Goal: Transaction & Acquisition: Subscribe to service/newsletter

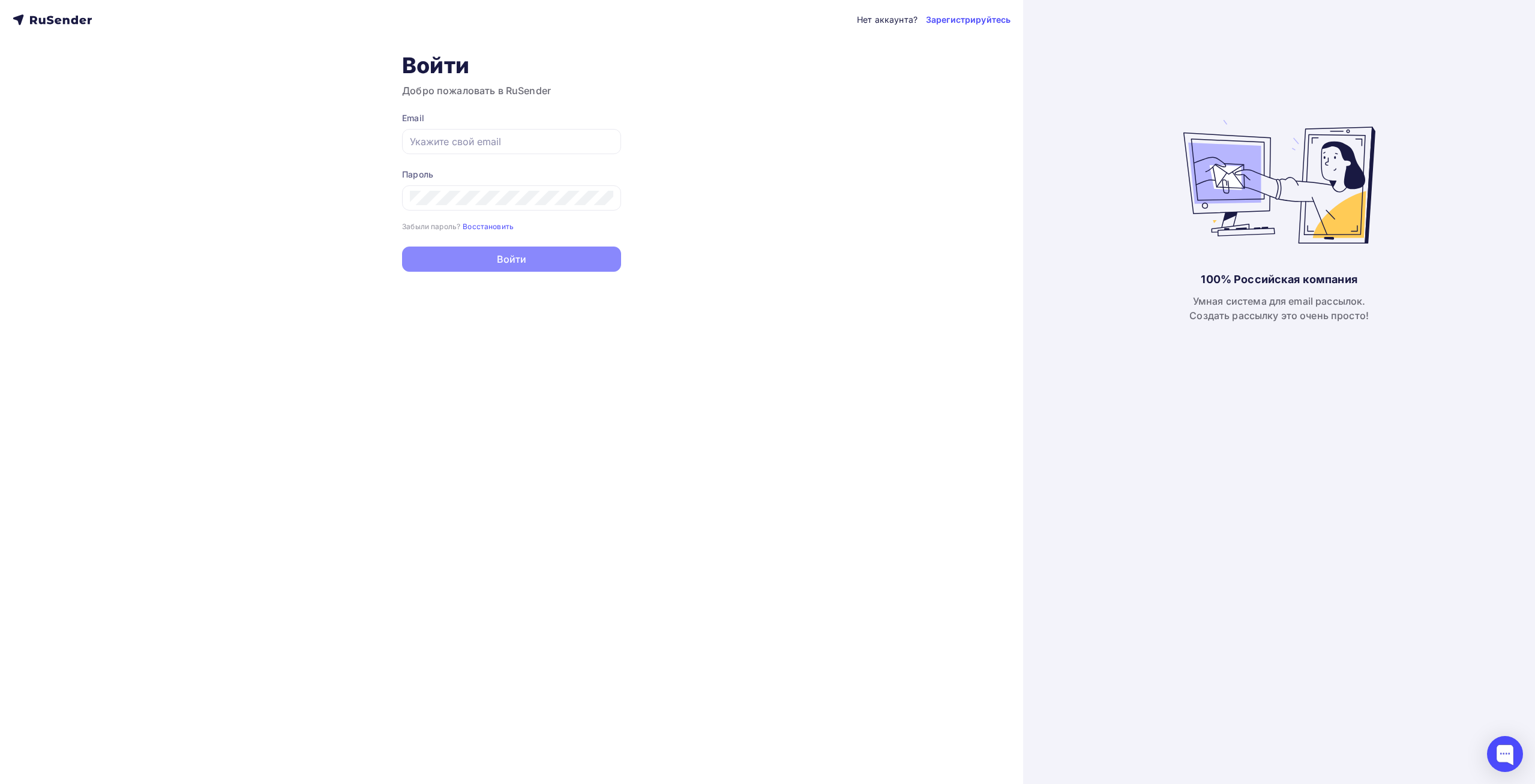
type input "[EMAIL_ADDRESS][DOMAIN_NAME]"
click at [567, 263] on button "Войти" at bounding box center [511, 260] width 219 height 25
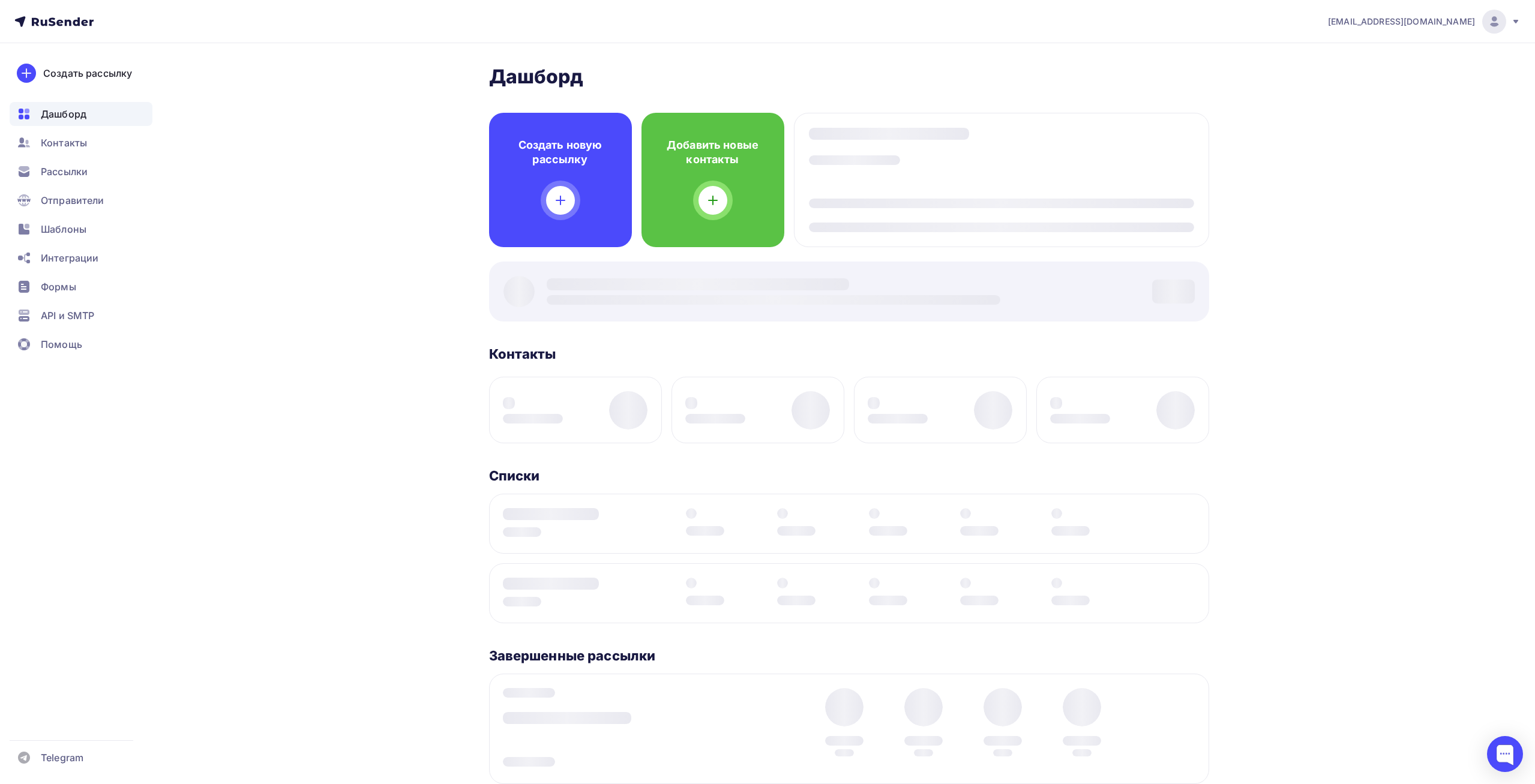
click at [545, 258] on div "[PERSON_NAME] Пару шагов, чтобы начать работу! Закрыть Выполните эти шаги, чтоб…" at bounding box center [849, 484] width 720 height 840
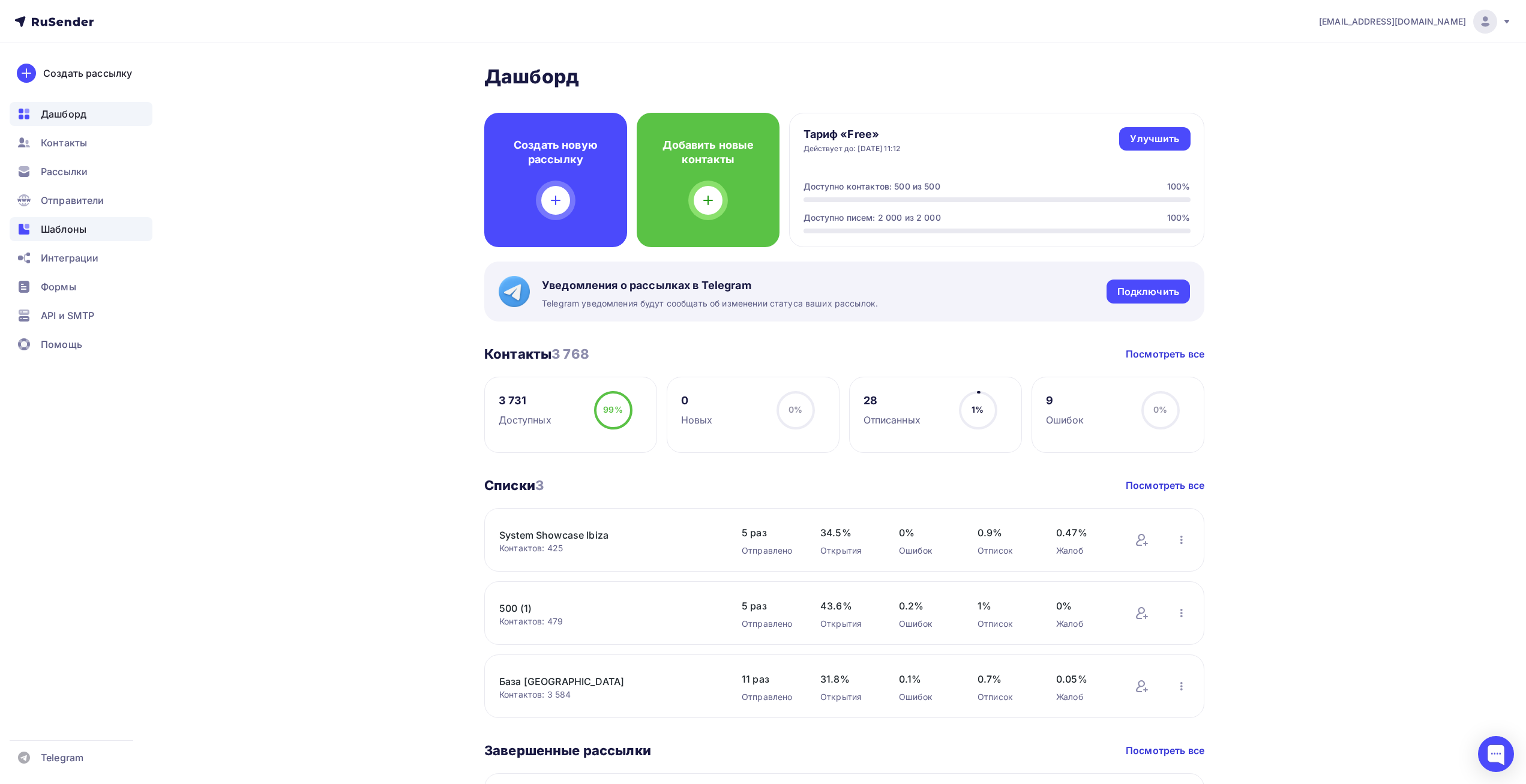
click at [82, 235] on span "Шаблоны" at bounding box center [64, 229] width 46 height 15
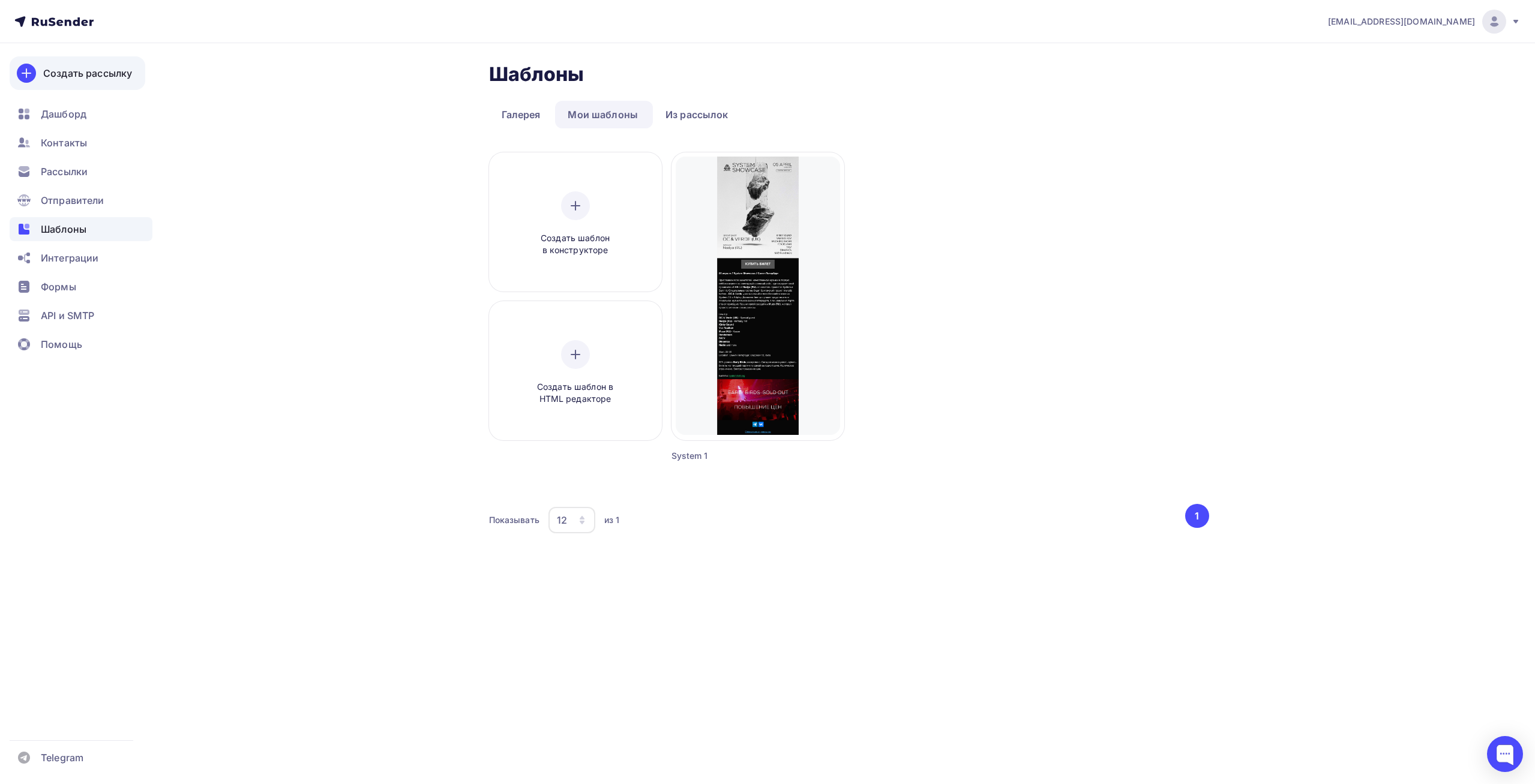
click at [81, 77] on div "Создать рассылку" at bounding box center [88, 73] width 89 height 15
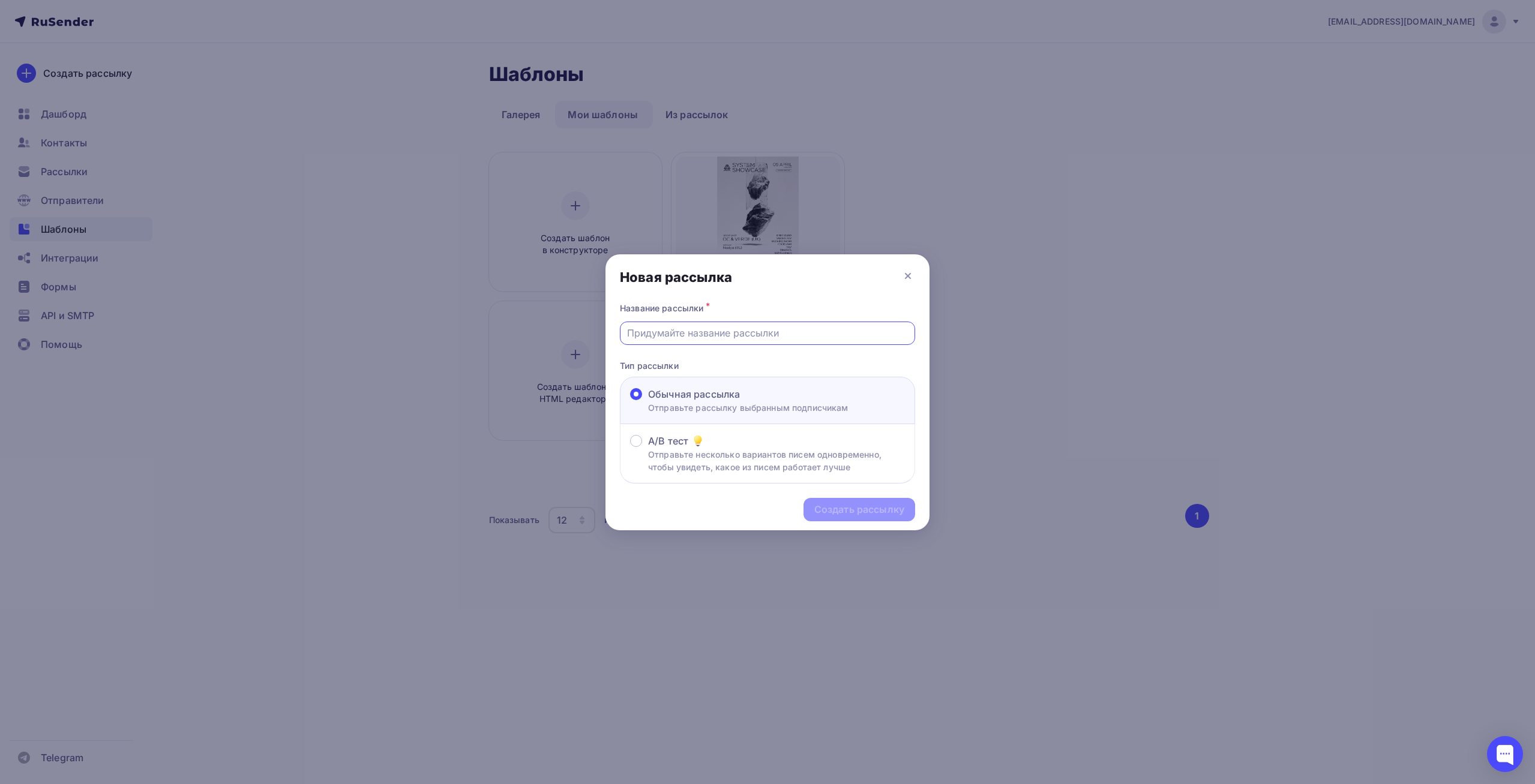
click at [730, 335] on input "text" at bounding box center [768, 333] width 281 height 15
drag, startPoint x: 805, startPoint y: 337, endPoint x: 738, endPoint y: 343, distance: 67.3
click at [738, 343] on div "System Showcase 10.10 Early Birds" at bounding box center [768, 333] width 295 height 24
click at [629, 333] on input "System Showcase" at bounding box center [768, 333] width 281 height 15
click at [831, 336] on input "3 дня до System Showcase" at bounding box center [768, 333] width 281 height 15
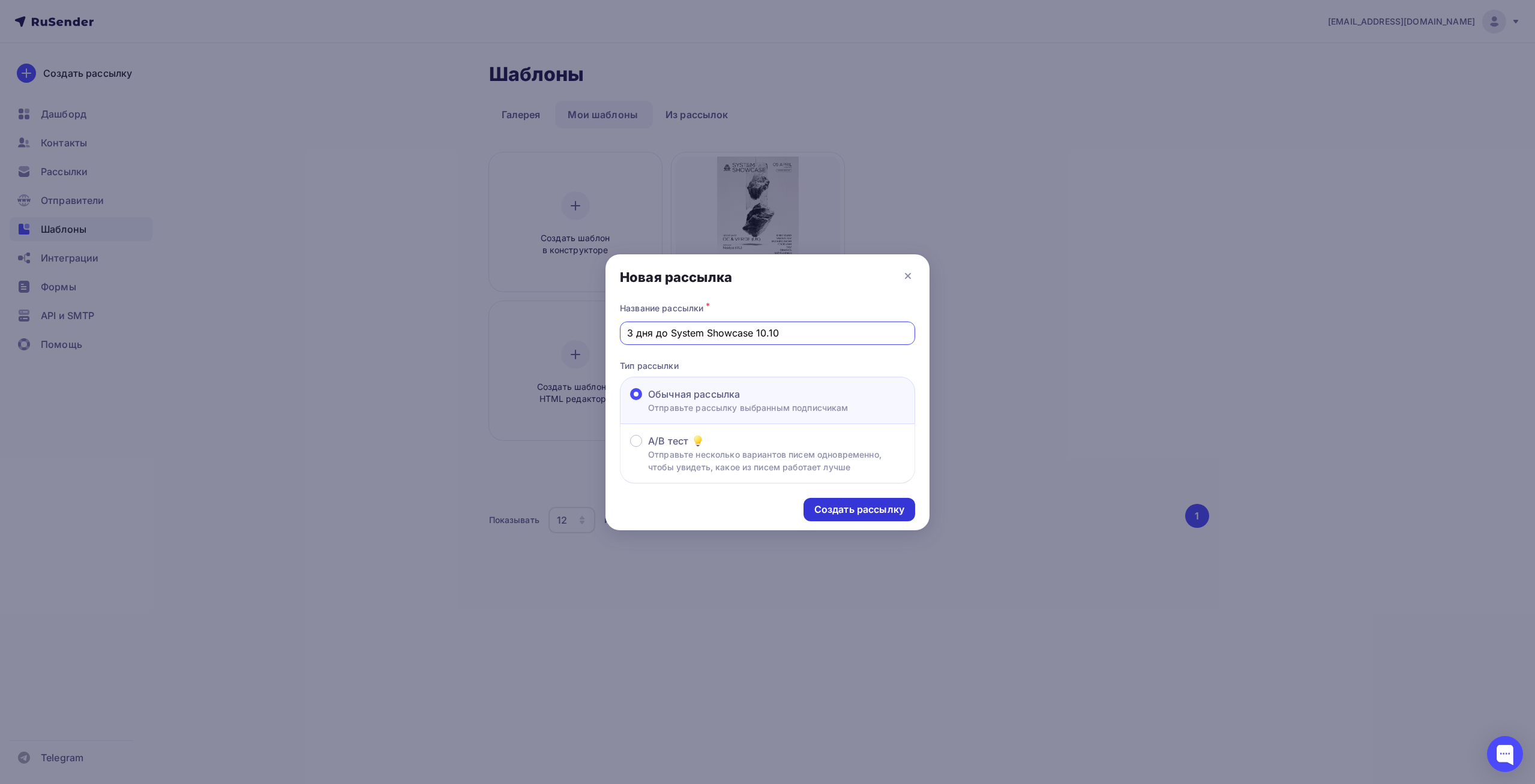
type input "3 дня до System Showcase 10.10"
click at [860, 507] on div "Создать рассылку" at bounding box center [859, 510] width 90 height 14
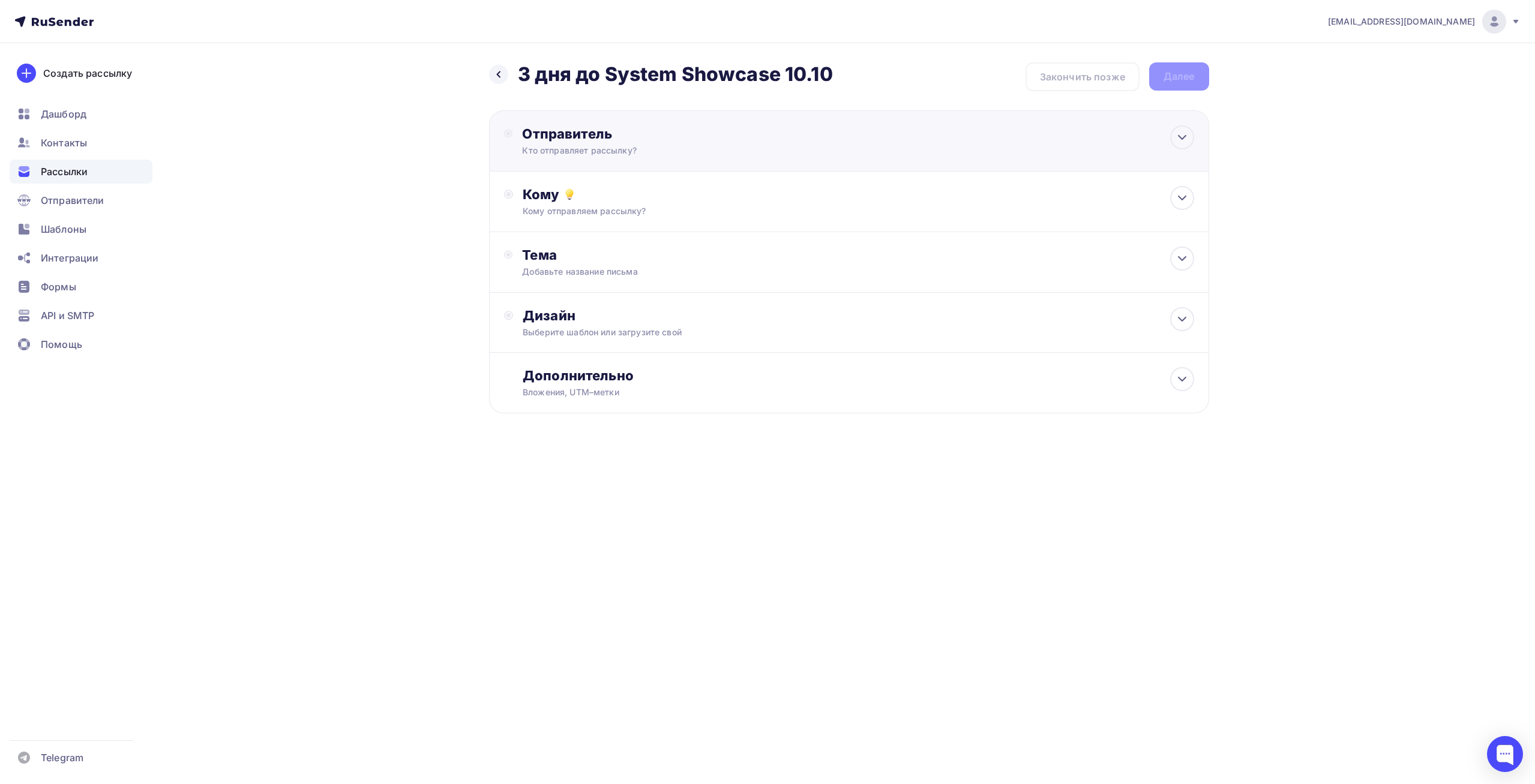
click at [671, 128] on div "Отправитель" at bounding box center [652, 134] width 260 height 17
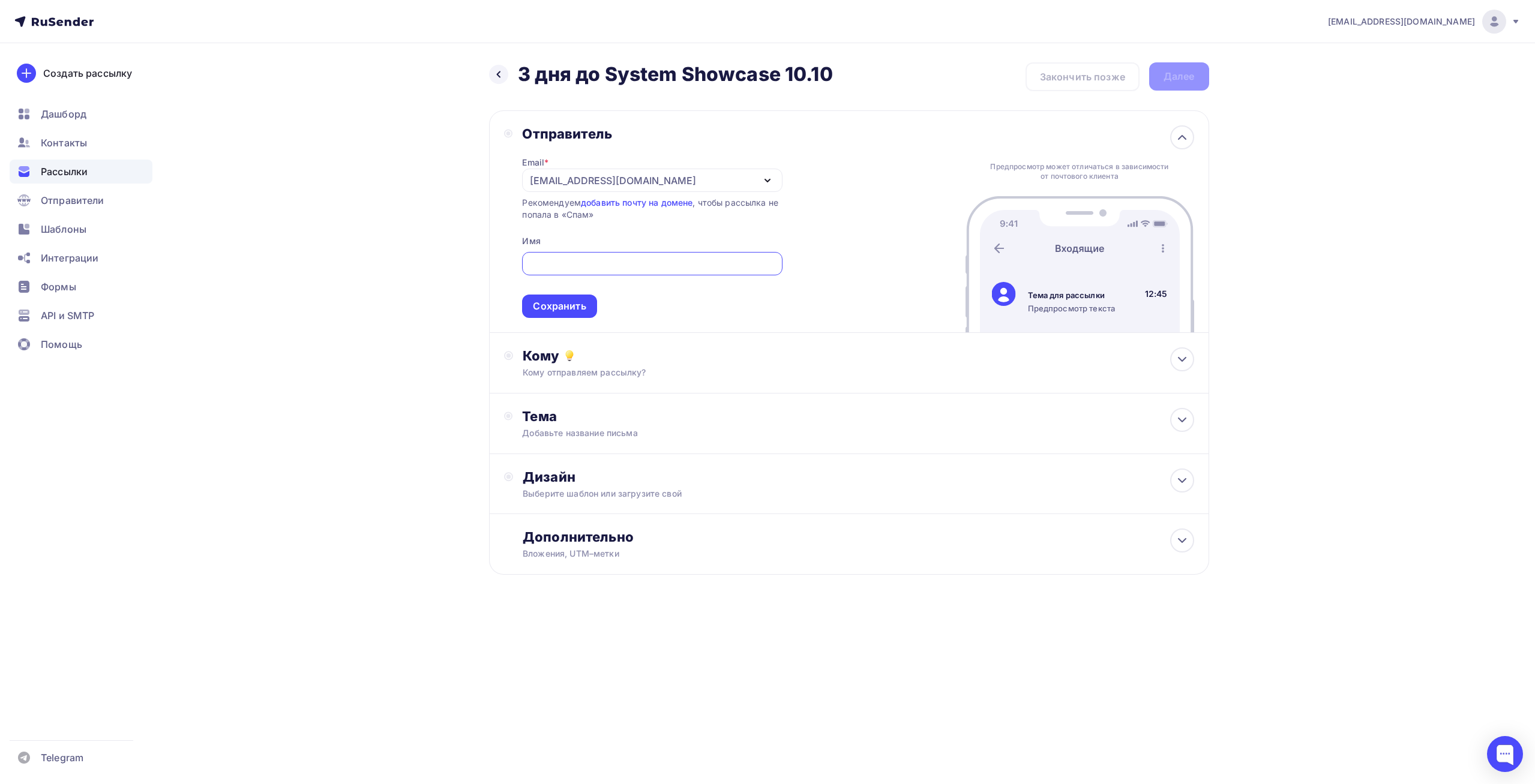
click at [669, 131] on div "Отправитель" at bounding box center [652, 134] width 260 height 17
click at [645, 494] on div "Выберите шаблон или загрузите свой" at bounding box center [825, 493] width 604 height 12
click at [572, 522] on div "Выбрать шаблон" at bounding box center [575, 526] width 83 height 14
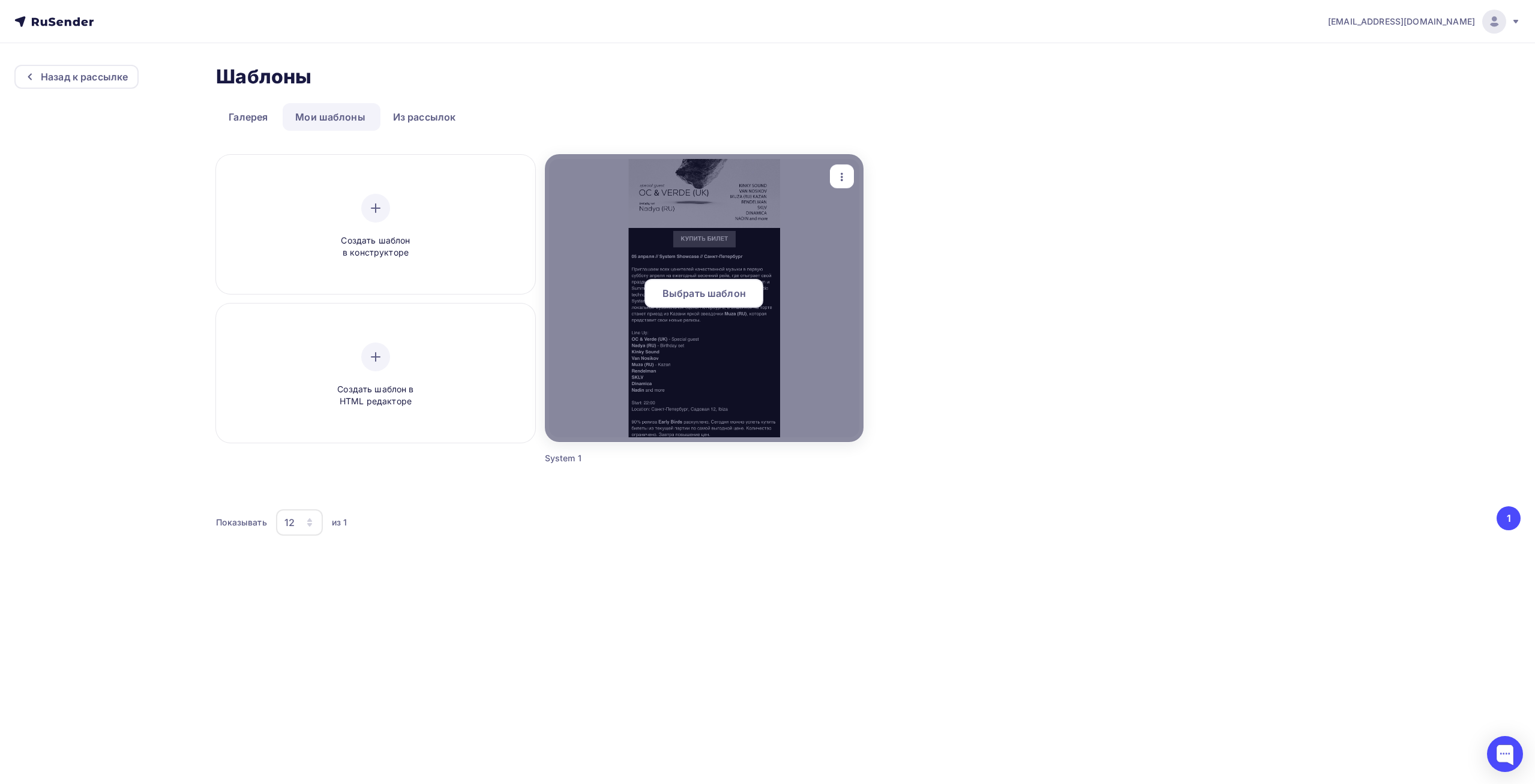
click at [702, 286] on span "Выбрать шаблон" at bounding box center [704, 293] width 83 height 15
